Goal: Information Seeking & Learning: Learn about a topic

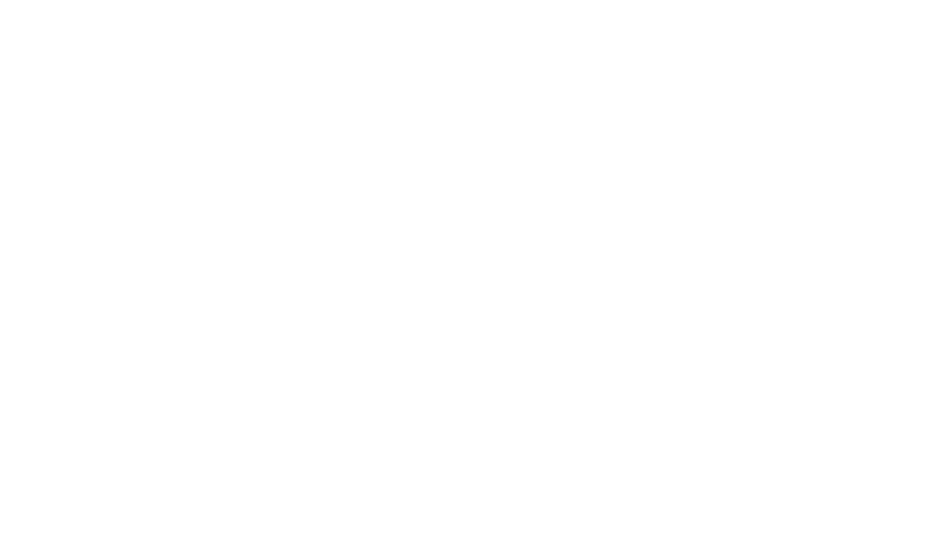
select select "Song"
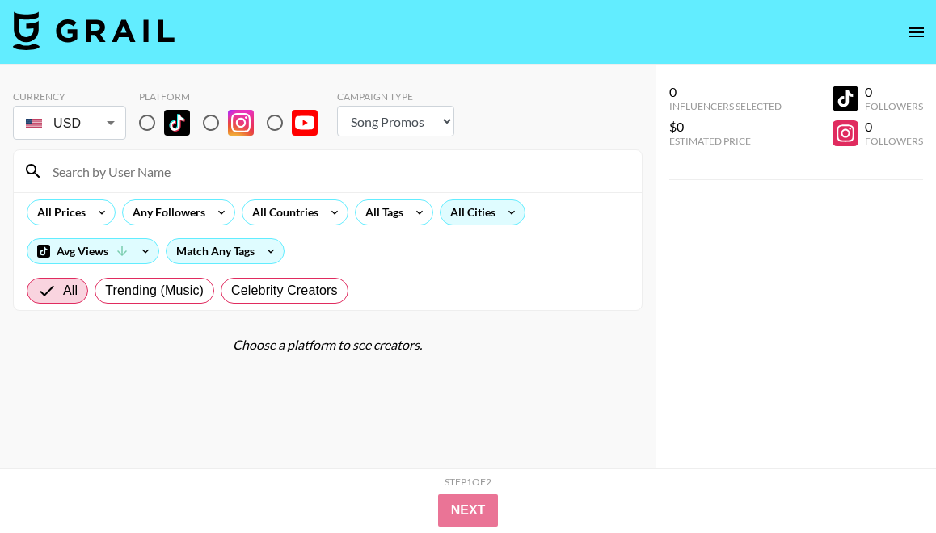
click at [473, 211] on div "All Cities" at bounding box center [469, 212] width 58 height 24
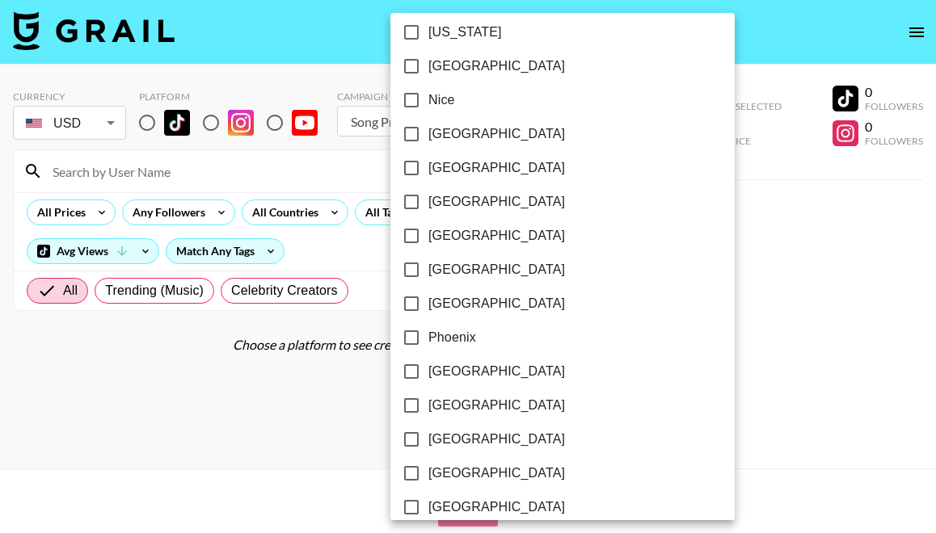
scroll to position [2403, 0]
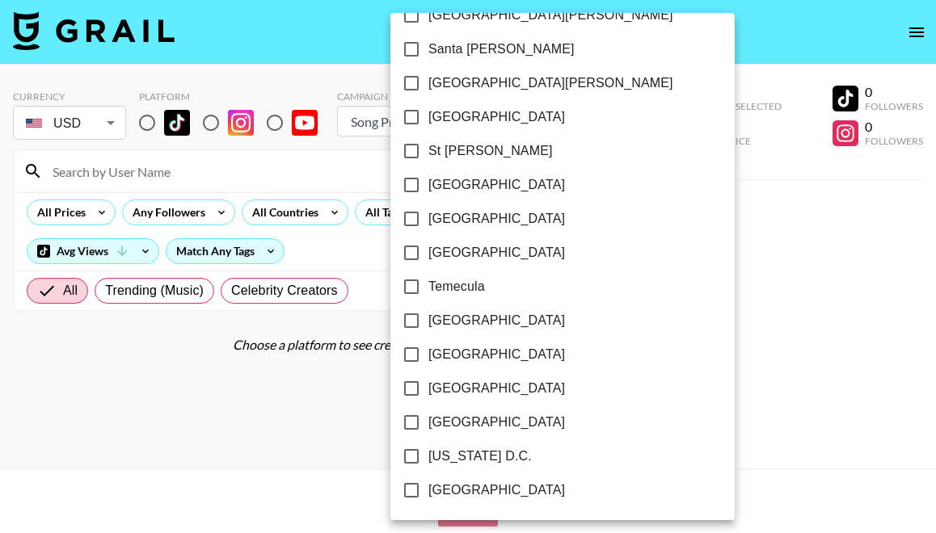
click at [458, 124] on span "[GEOGRAPHIC_DATA]" at bounding box center [496, 116] width 137 height 19
click at [428, 124] on input "[GEOGRAPHIC_DATA]" at bounding box center [411, 117] width 34 height 34
checkbox input "true"
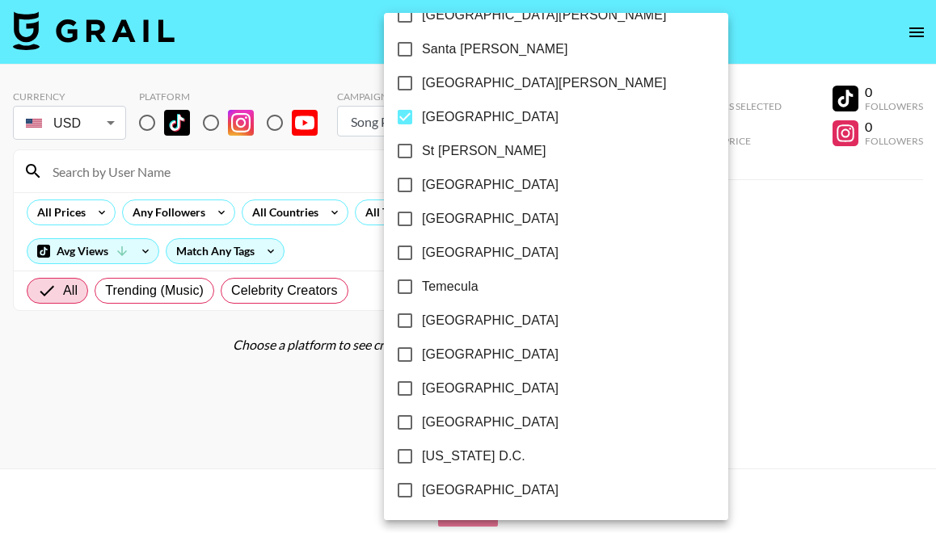
click at [582, 122] on div at bounding box center [468, 266] width 936 height 533
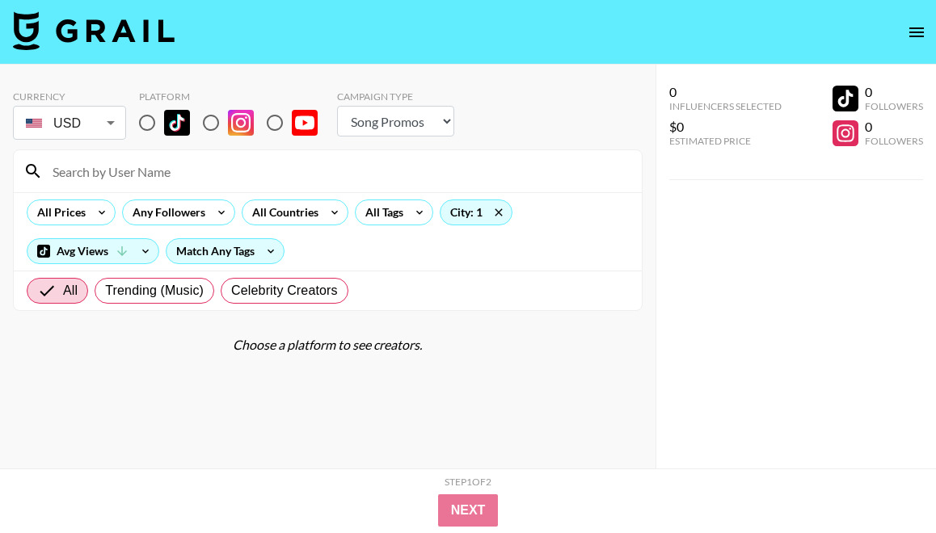
click at [144, 118] on input "radio" at bounding box center [147, 123] width 34 height 34
radio input "true"
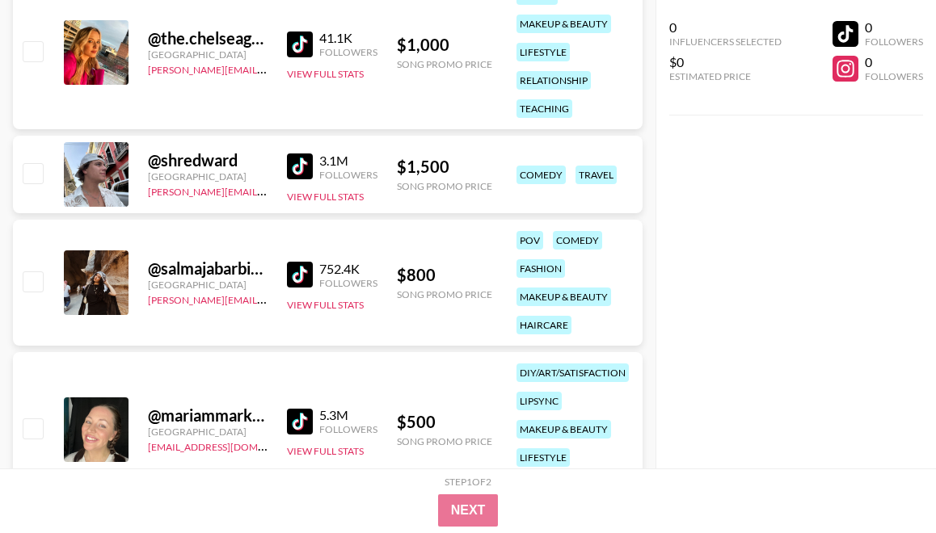
scroll to position [380, 0]
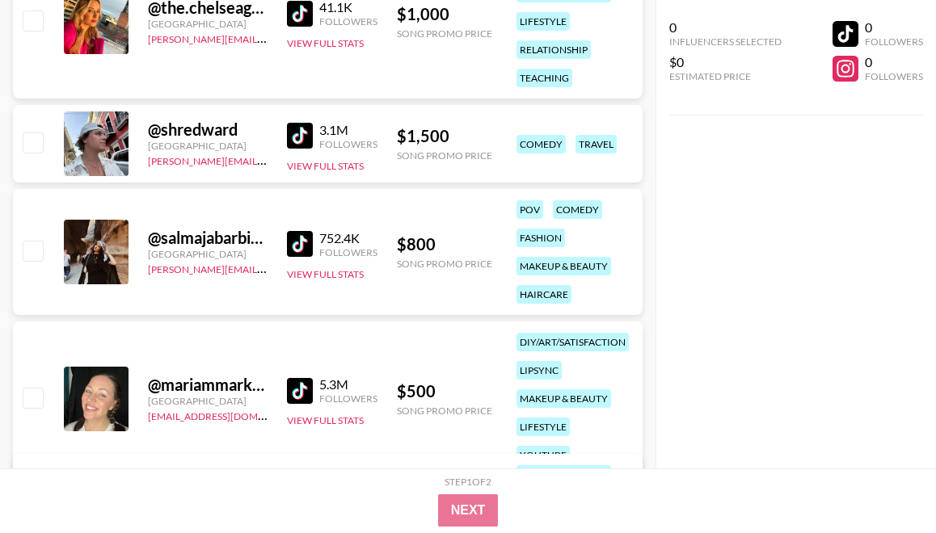
click at [296, 378] on img at bounding box center [300, 391] width 26 height 26
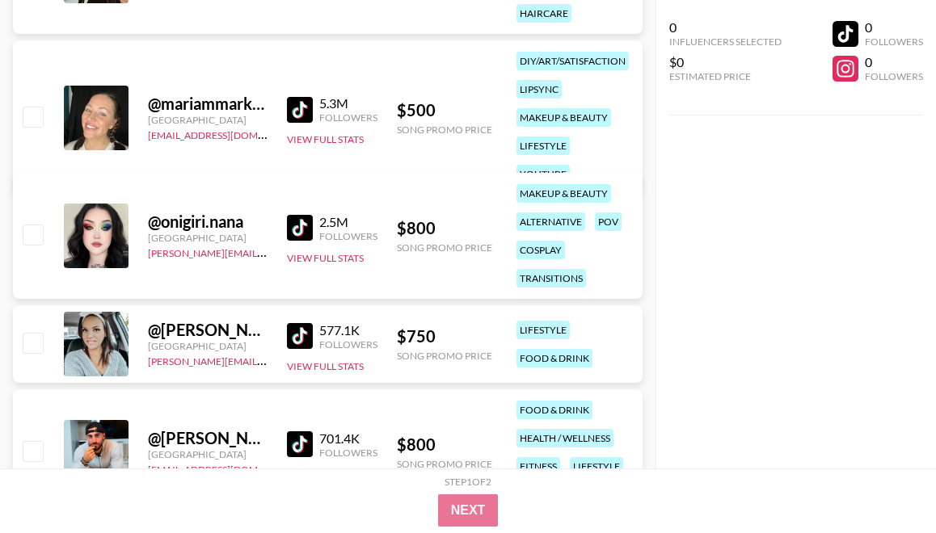
scroll to position [696, 0]
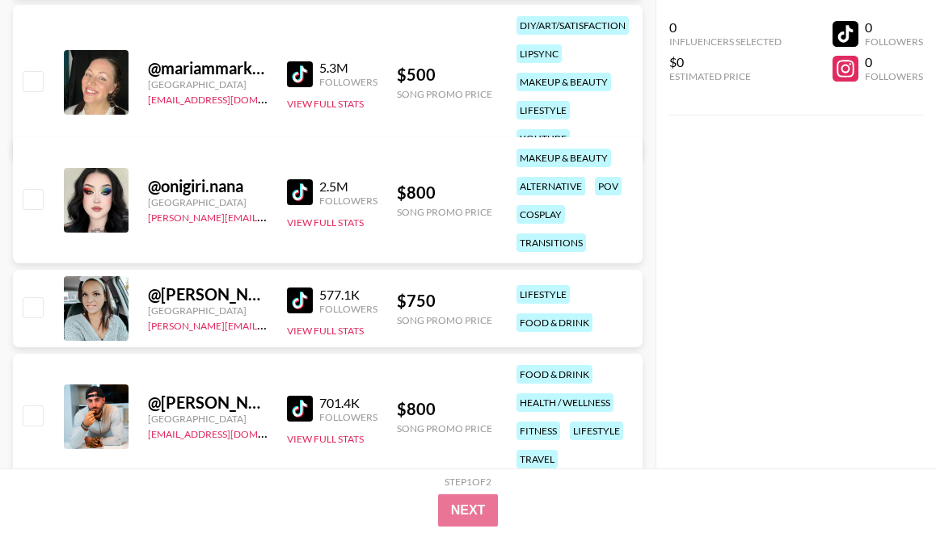
click at [288, 296] on img at bounding box center [300, 301] width 26 height 26
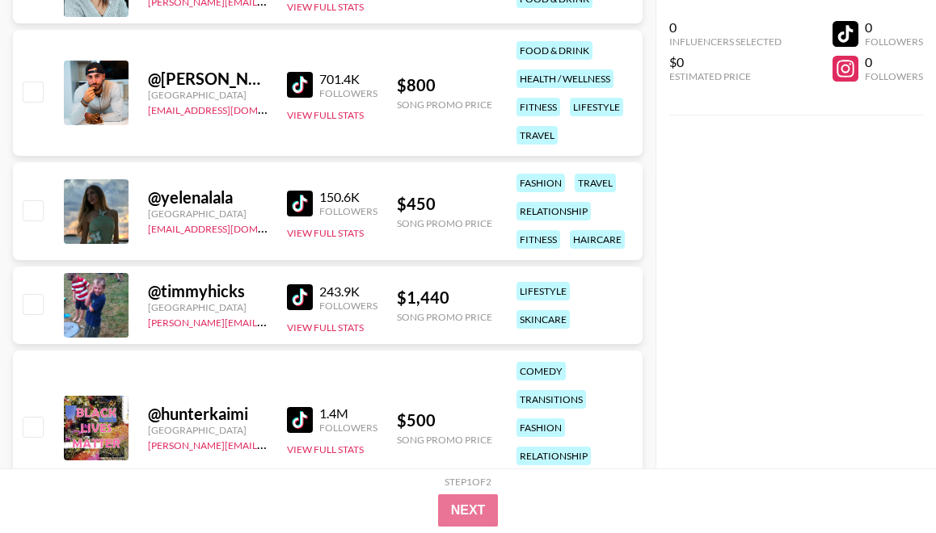
scroll to position [1020, 0]
click at [300, 192] on img at bounding box center [300, 204] width 26 height 26
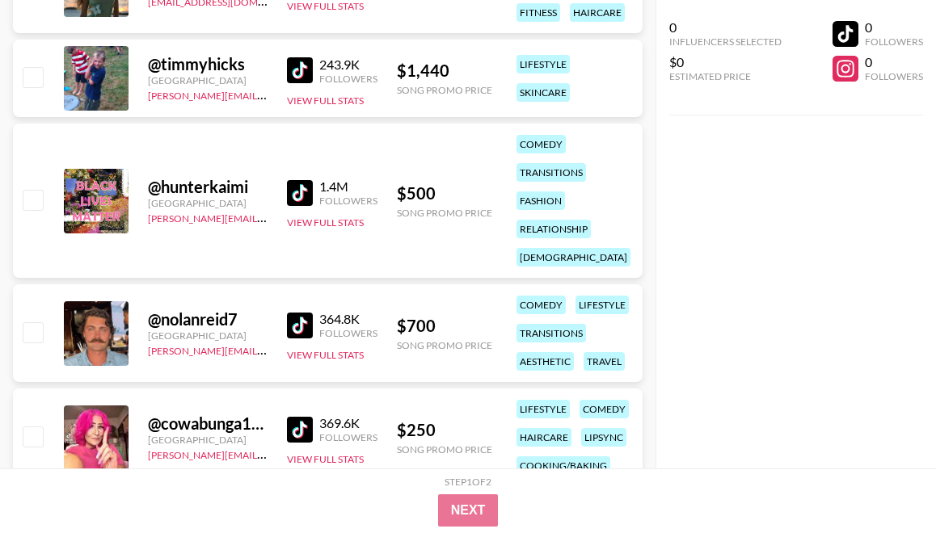
scroll to position [1728, 0]
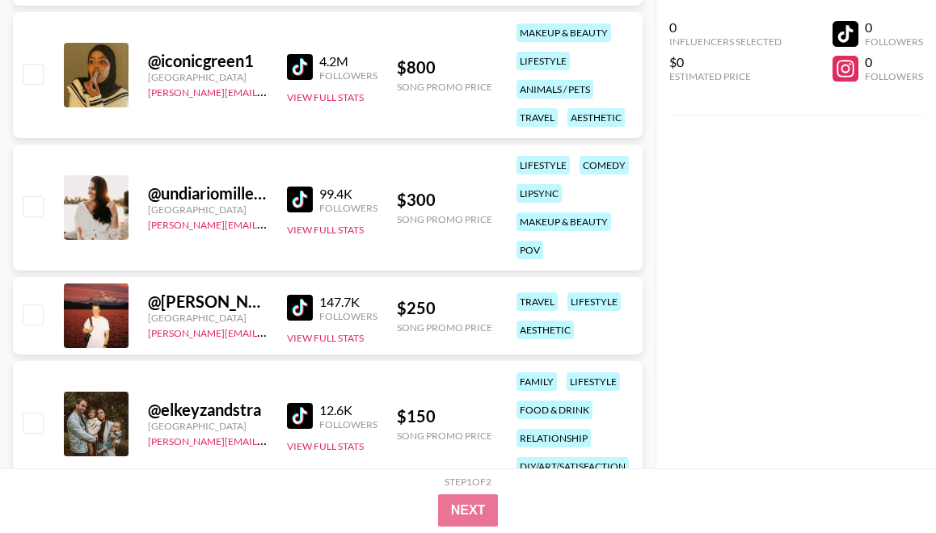
click at [296, 196] on img at bounding box center [300, 200] width 26 height 26
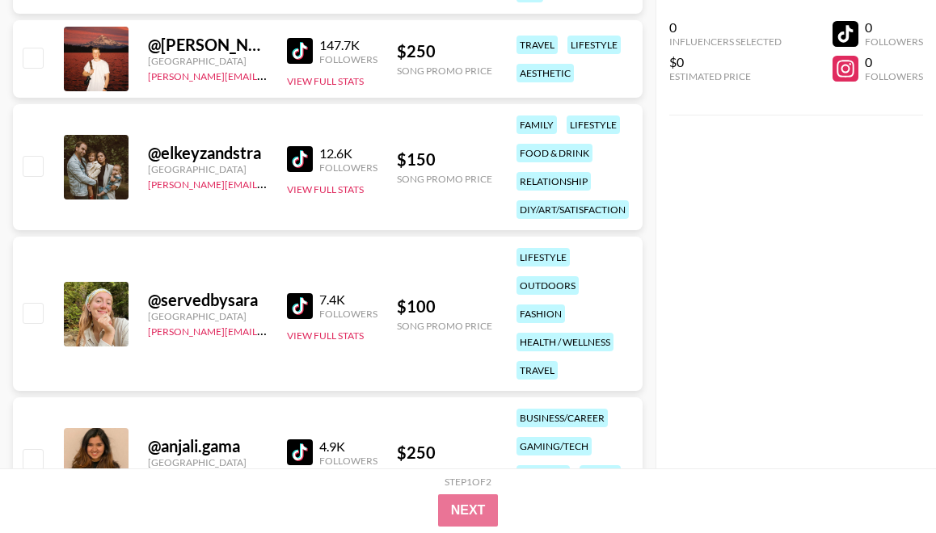
scroll to position [1986, 0]
click at [300, 310] on img at bounding box center [300, 305] width 26 height 26
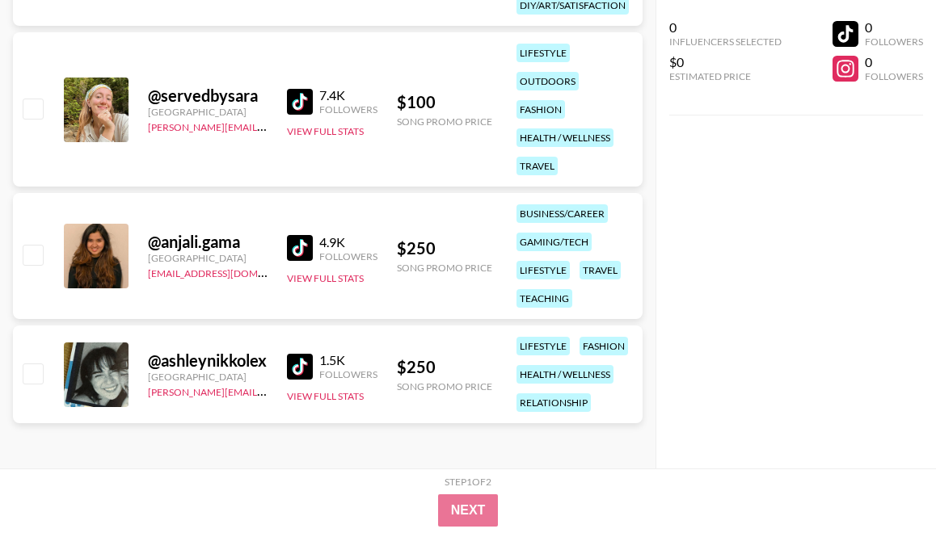
click at [292, 355] on img at bounding box center [300, 367] width 26 height 26
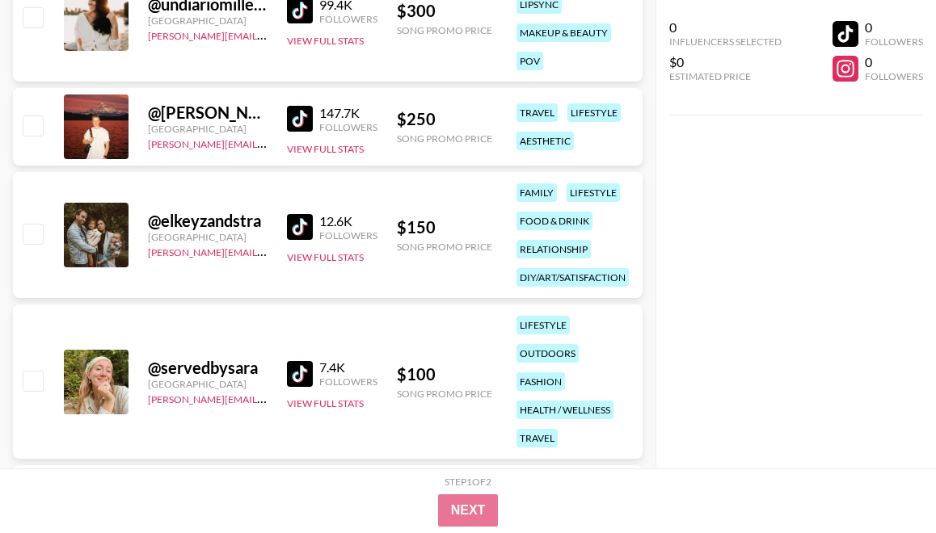
scroll to position [1911, 0]
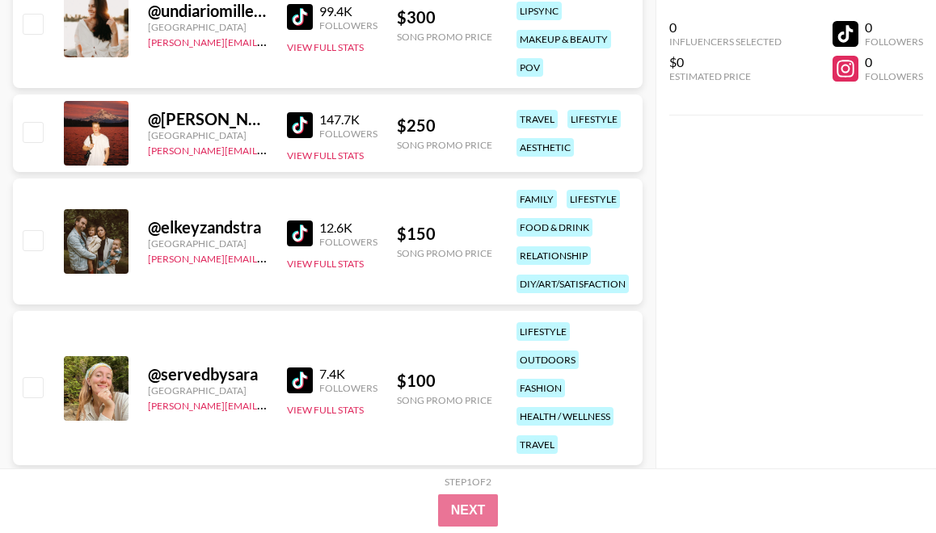
click at [305, 124] on img at bounding box center [300, 125] width 26 height 26
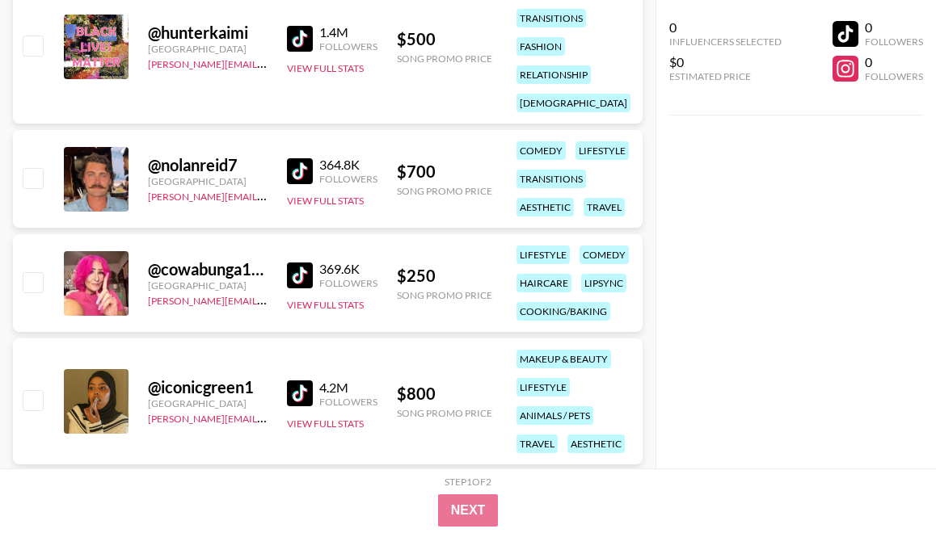
scroll to position [1407, 0]
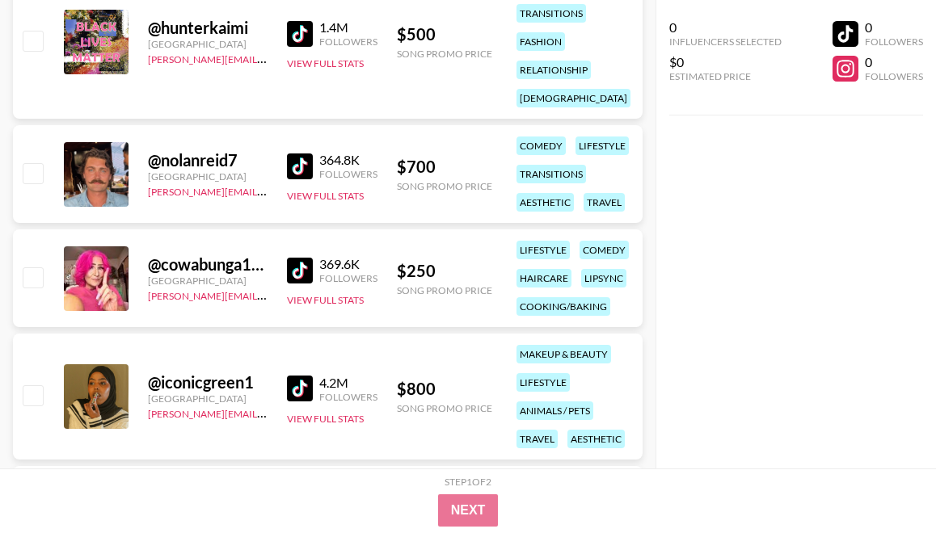
click at [322, 153] on div "364.8K" at bounding box center [348, 160] width 58 height 16
click at [296, 162] on img at bounding box center [300, 166] width 26 height 26
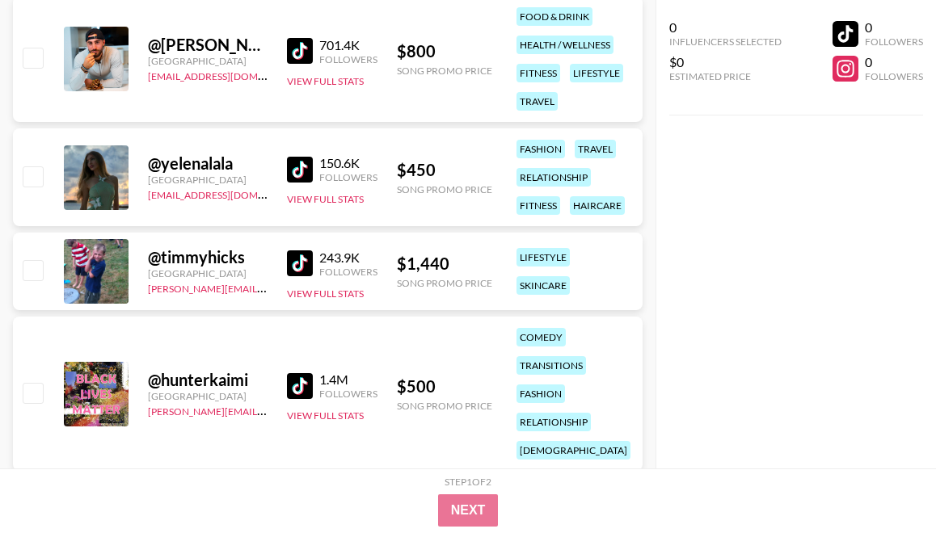
scroll to position [1057, 0]
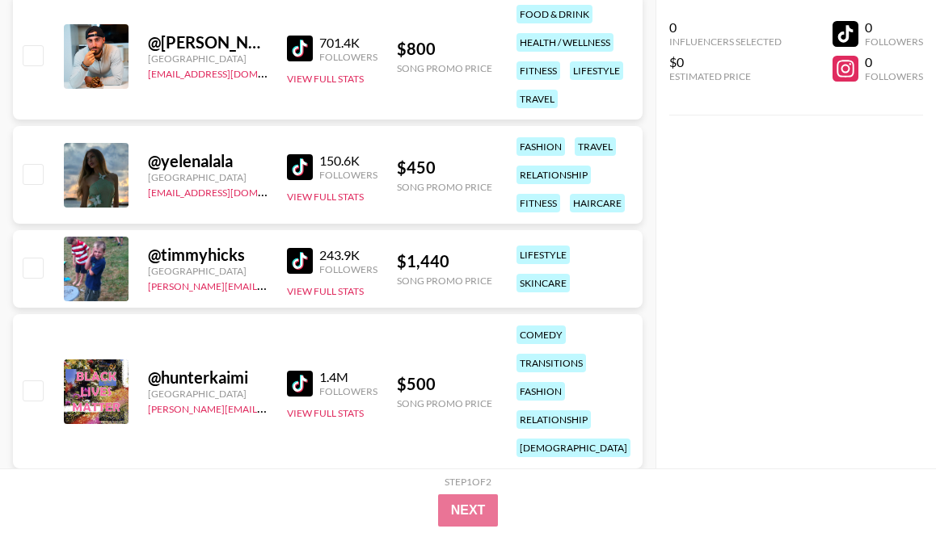
click at [297, 169] on img at bounding box center [300, 167] width 26 height 26
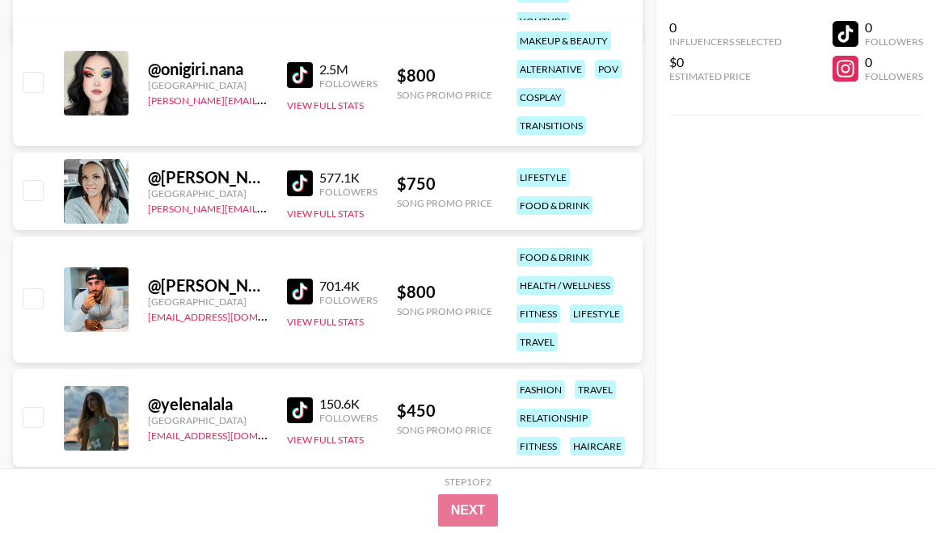
scroll to position [815, 0]
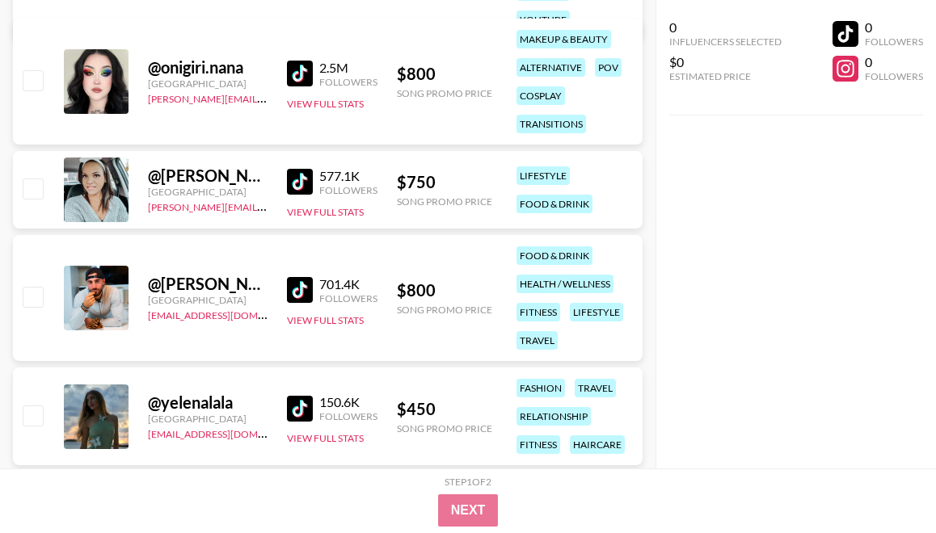
click at [296, 180] on img at bounding box center [300, 182] width 26 height 26
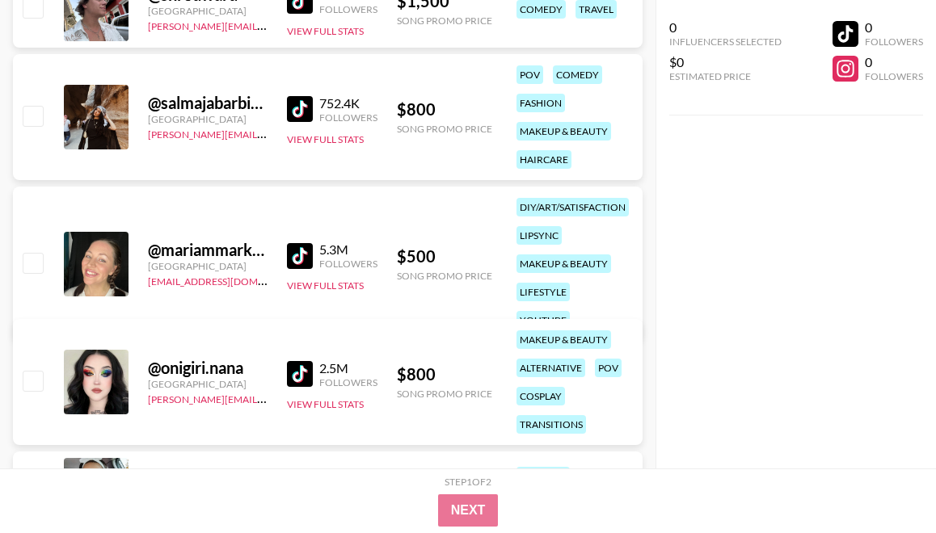
scroll to position [519, 0]
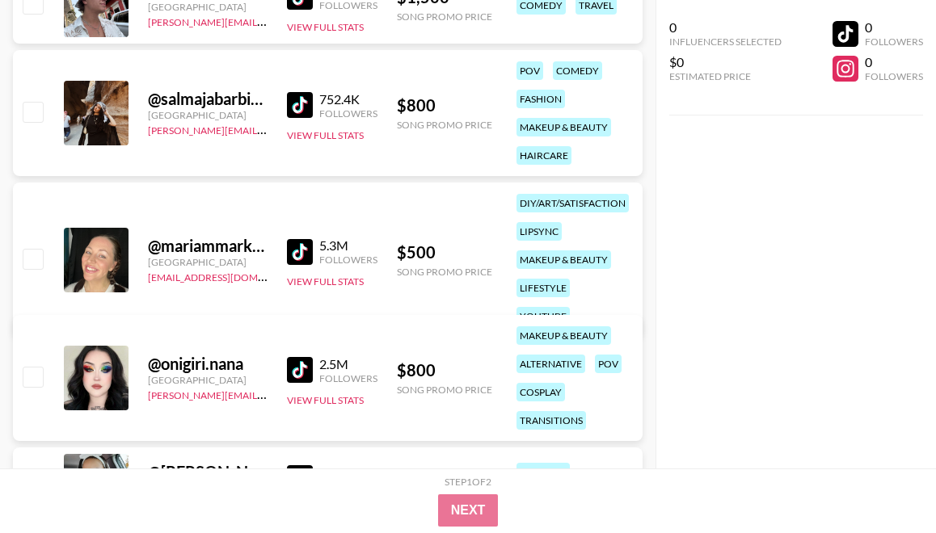
click at [309, 239] on img at bounding box center [300, 252] width 26 height 26
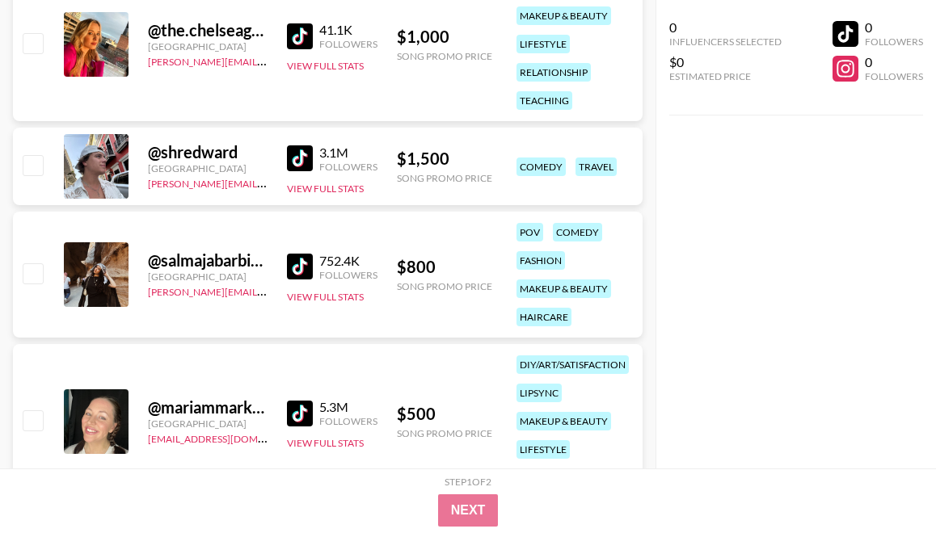
click at [294, 267] on img at bounding box center [300, 267] width 26 height 26
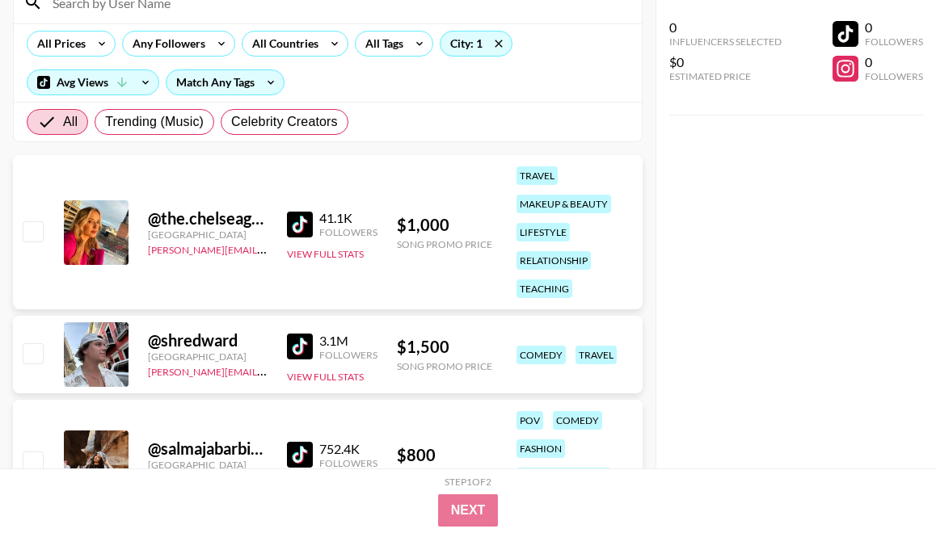
scroll to position [167, 0]
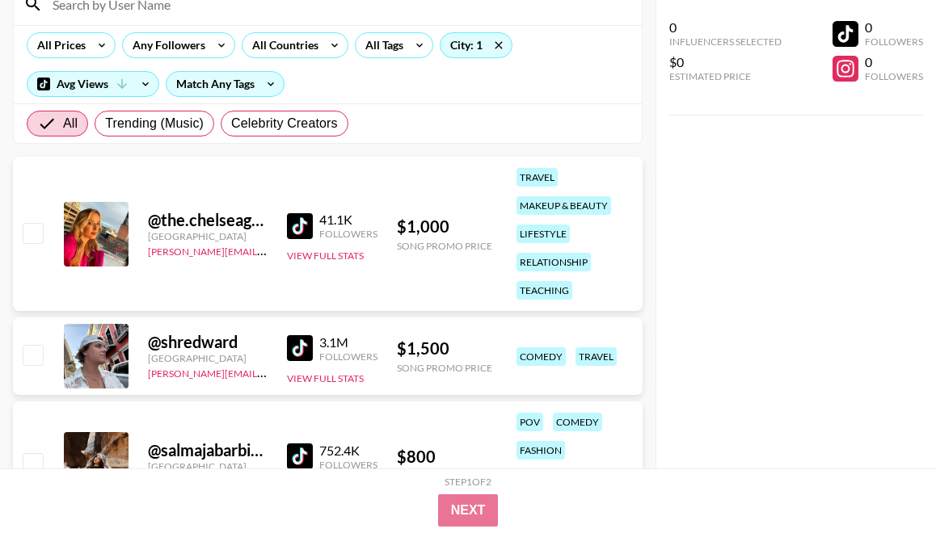
click at [290, 233] on img at bounding box center [300, 226] width 26 height 26
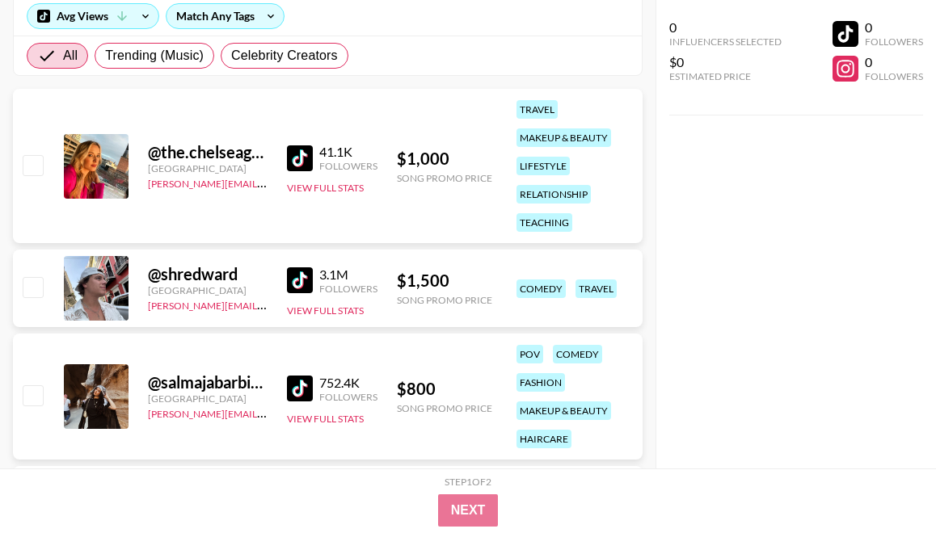
scroll to position [254, 0]
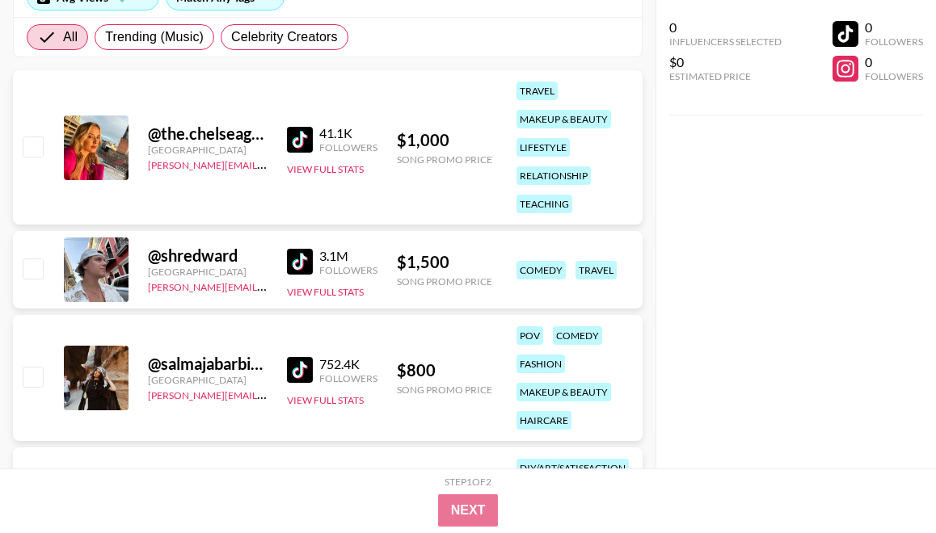
click at [301, 270] on img at bounding box center [300, 262] width 26 height 26
